Goal: Task Accomplishment & Management: Manage account settings

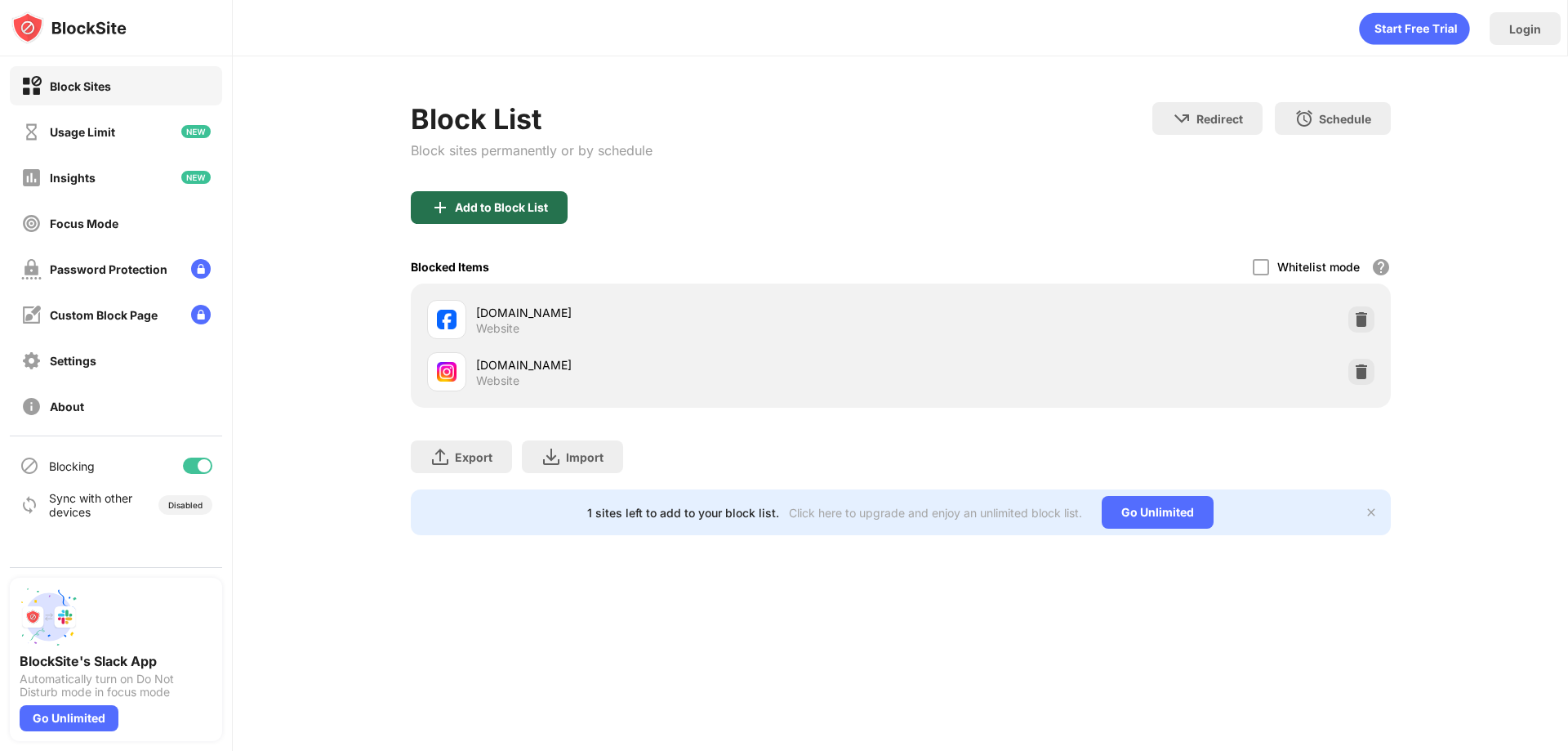
click at [517, 210] on div "Add to Block List" at bounding box center [501, 208] width 93 height 13
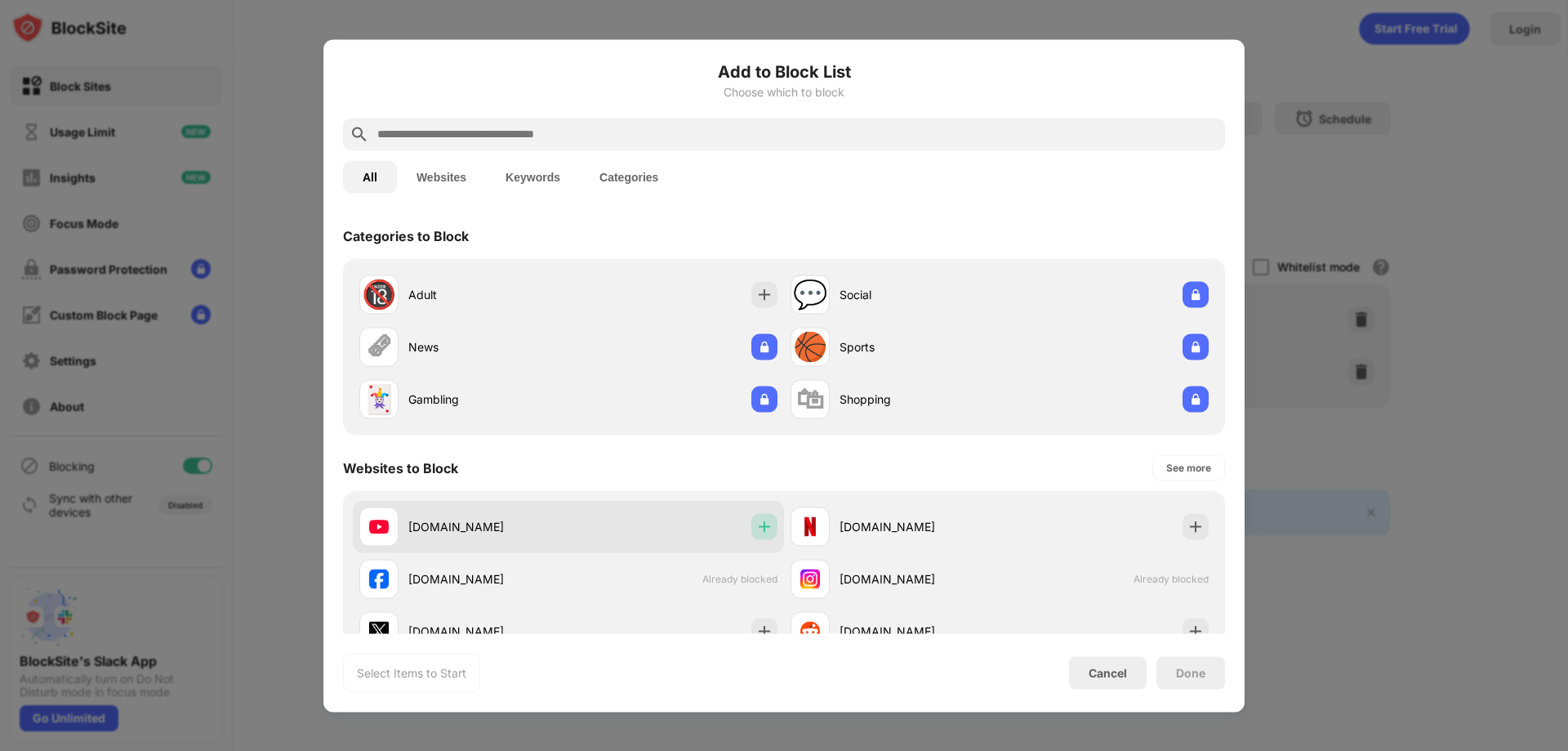
click at [757, 530] on img at bounding box center [764, 525] width 16 height 16
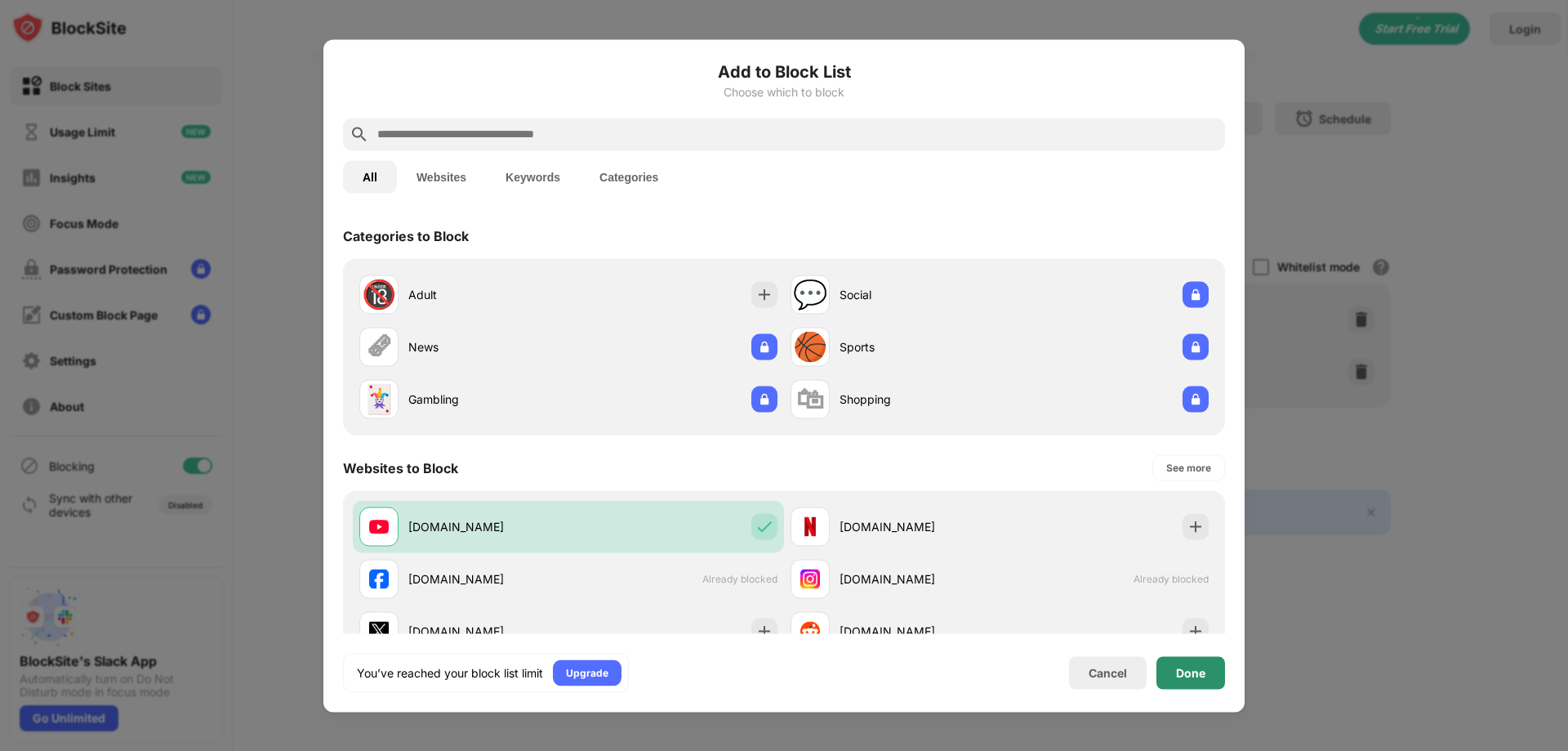
click at [1212, 671] on div "Done" at bounding box center [1191, 672] width 68 height 32
